Goal: Contribute content: Add original content to the website for others to see

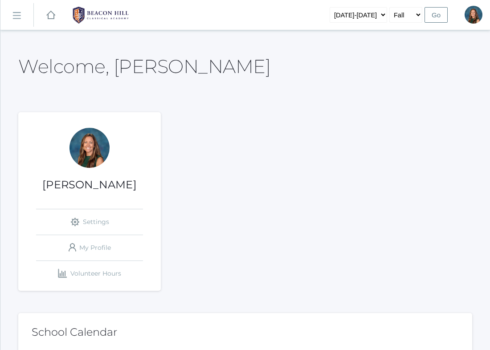
click at [17, 13] on rect at bounding box center [16, 16] width 14 height 14
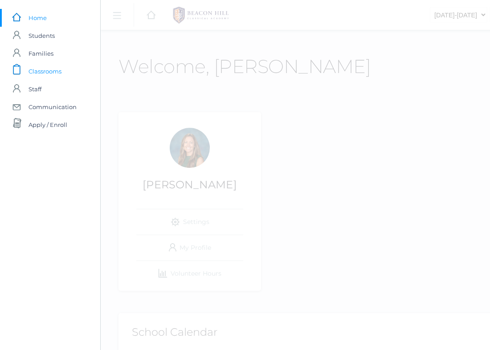
click at [41, 72] on span "Classrooms" at bounding box center [45, 71] width 33 height 18
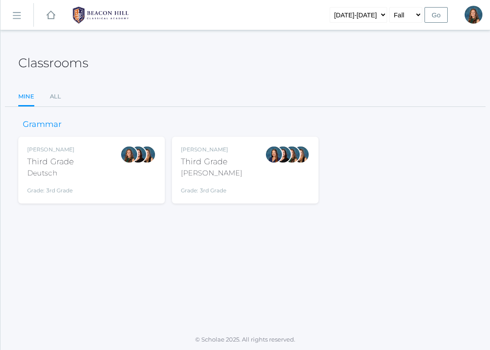
click at [71, 162] on div "Third Grade" at bounding box center [50, 162] width 47 height 12
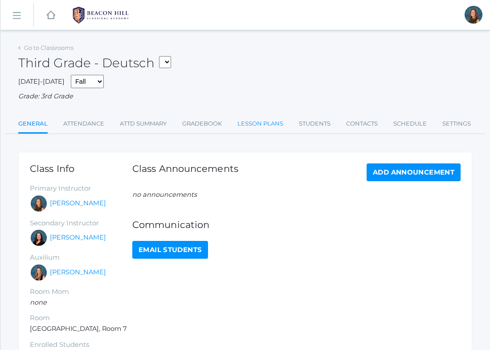
click at [253, 121] on link "Lesson Plans" at bounding box center [261, 124] width 46 height 18
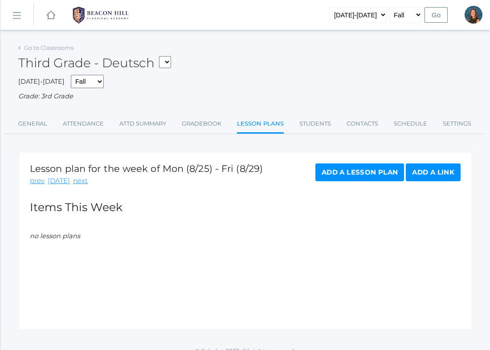
click at [366, 169] on link "Add a Lesson Plan" at bounding box center [360, 173] width 89 height 18
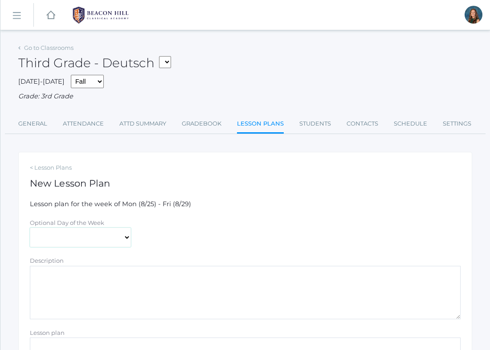
click at [55, 239] on select "Monday Tuesday Wednesday Thursday Friday" at bounding box center [80, 238] width 101 height 20
select select "2025-08-28"
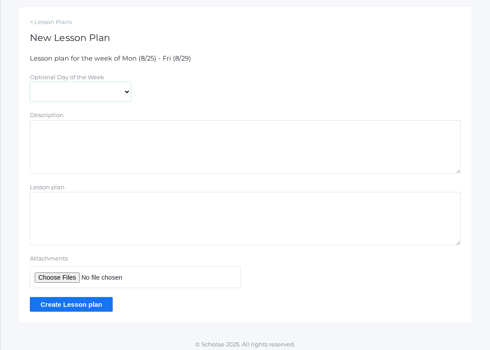
scroll to position [150, 0]
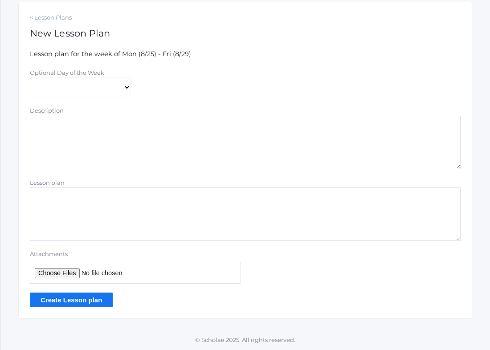
click at [55, 272] on input "Attachments" at bounding box center [135, 273] width 211 height 22
type input "C:\fakepath\Week 1 Lesson Plans 2025.pdf"
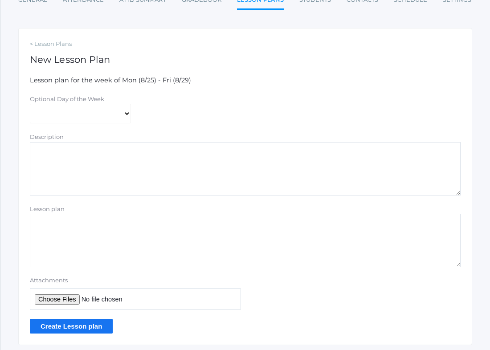
scroll to position [132, 0]
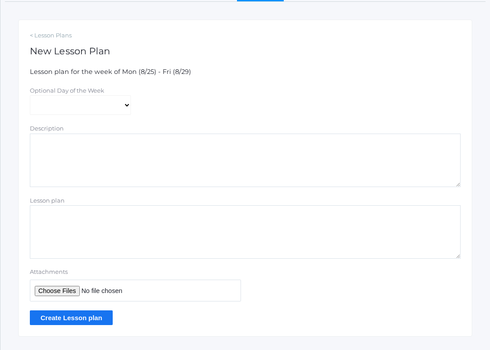
click at [77, 320] on input "Create Lesson plan" at bounding box center [71, 318] width 83 height 15
